Goal: Transaction & Acquisition: Register for event/course

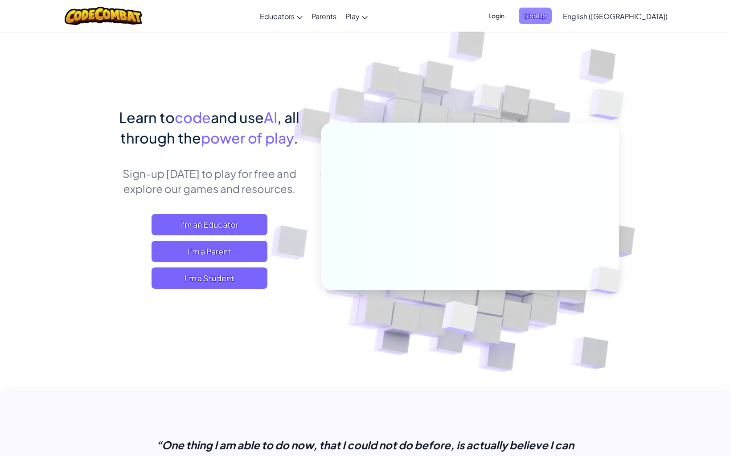
click at [551, 16] on span "Sign Up" at bounding box center [535, 16] width 33 height 16
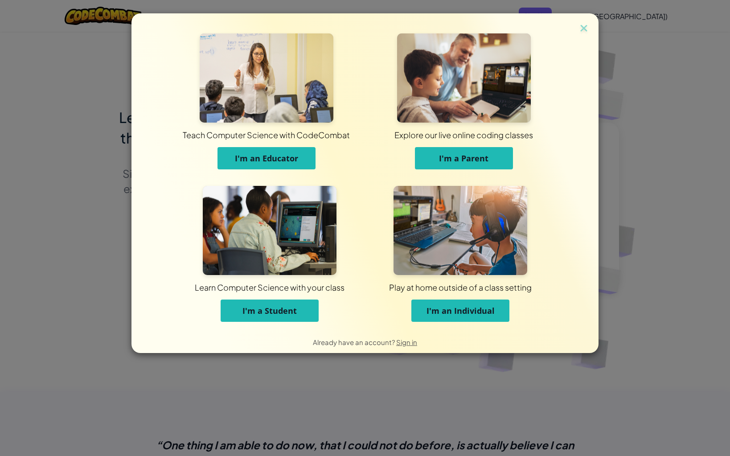
click at [283, 307] on span "I'm a Student" at bounding box center [269, 310] width 54 height 11
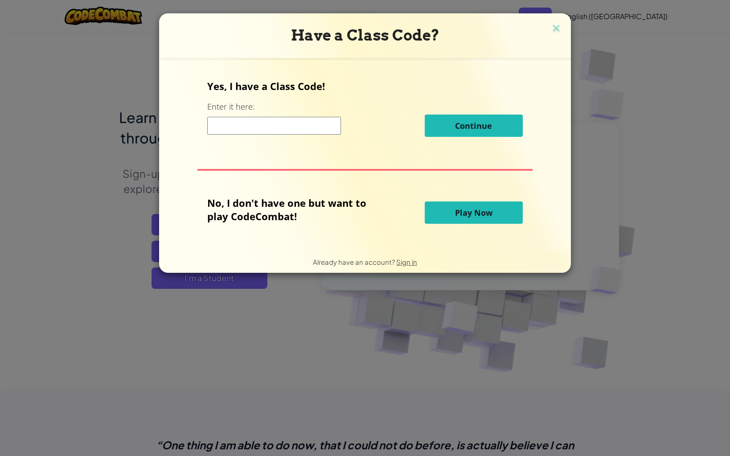
click at [468, 207] on span "Play Now" at bounding box center [473, 212] width 37 height 11
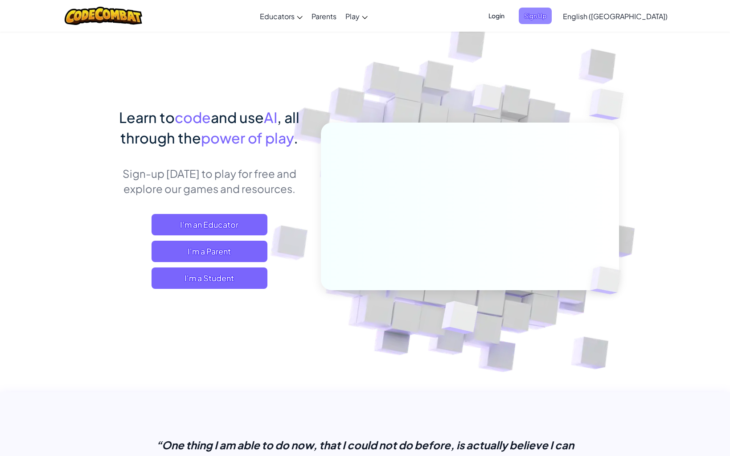
click at [551, 13] on span "Sign Up" at bounding box center [535, 16] width 33 height 16
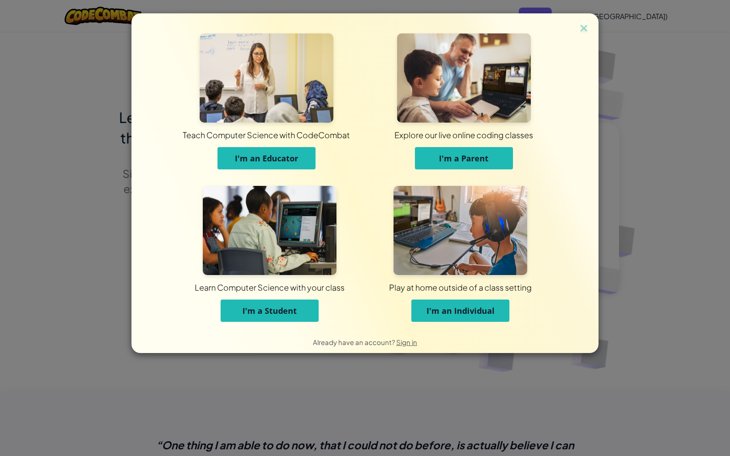
click at [293, 304] on button "I'm a Student" at bounding box center [270, 310] width 98 height 22
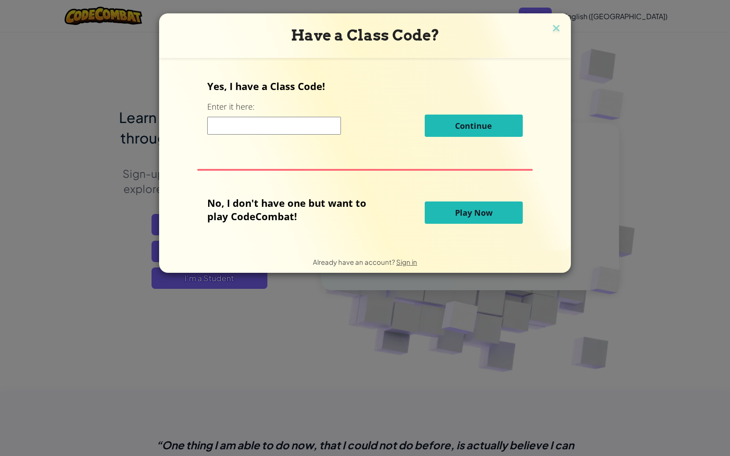
click at [241, 127] on input at bounding box center [274, 126] width 134 height 18
paste input "BallPoolFind"
type input "BallPoolFind"
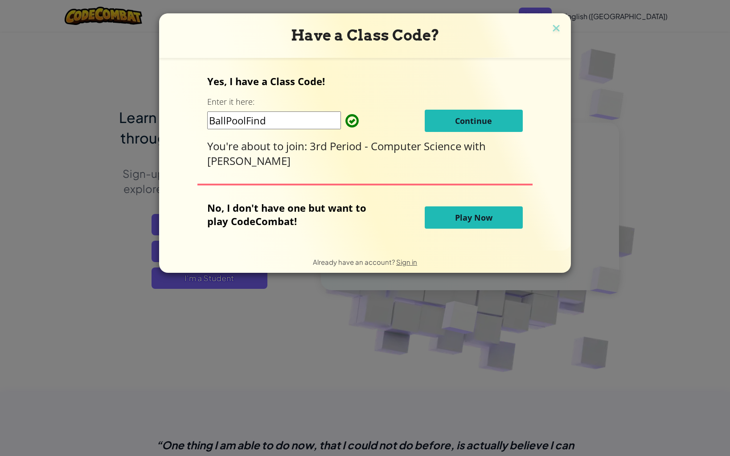
click at [464, 115] on span "Continue" at bounding box center [473, 120] width 37 height 11
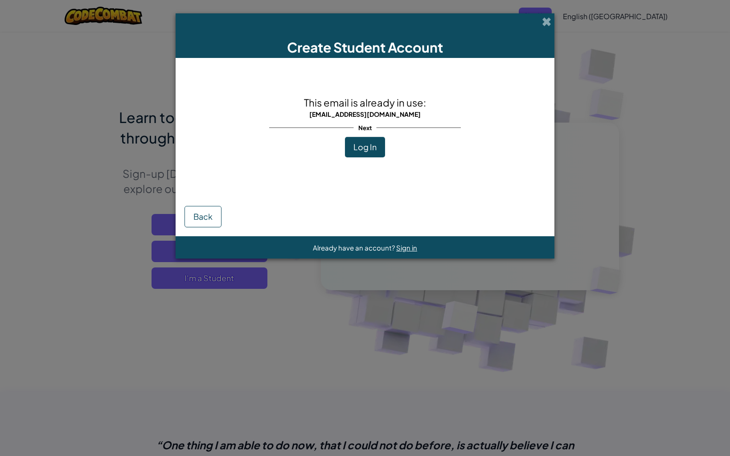
click at [359, 154] on button "Log In" at bounding box center [365, 147] width 40 height 20
